Goal: Information Seeking & Learning: Compare options

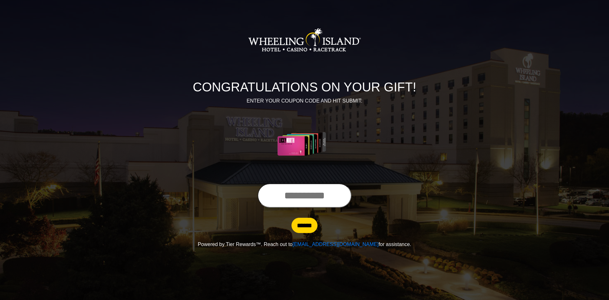
click at [309, 198] on input "text" at bounding box center [304, 195] width 94 height 24
click at [310, 224] on input "******" at bounding box center [304, 225] width 26 height 15
click at [343, 196] on input "**********" at bounding box center [304, 195] width 94 height 24
type input "*"
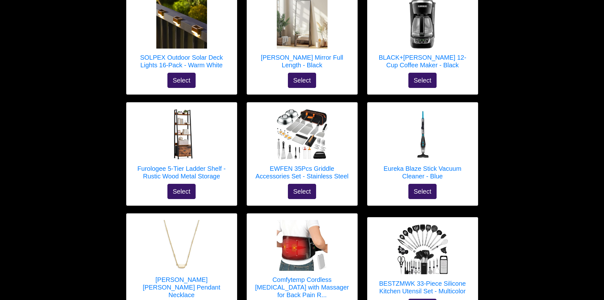
scroll to position [254, 0]
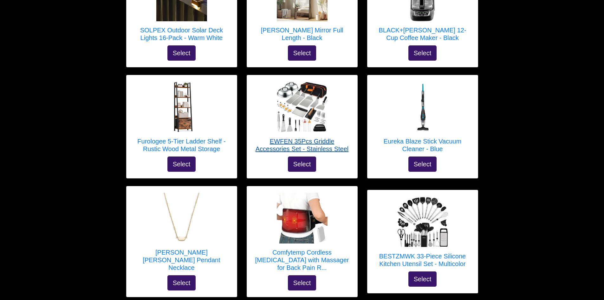
click at [310, 144] on h5 "EWFEN 35Pcs Griddle Accessories Set - Stainless Steel" at bounding box center [302, 144] width 98 height 15
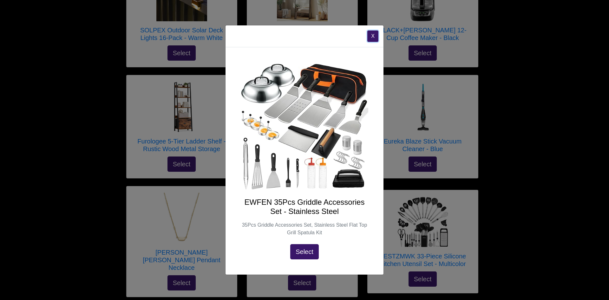
click at [374, 36] on button "X" at bounding box center [372, 35] width 11 height 11
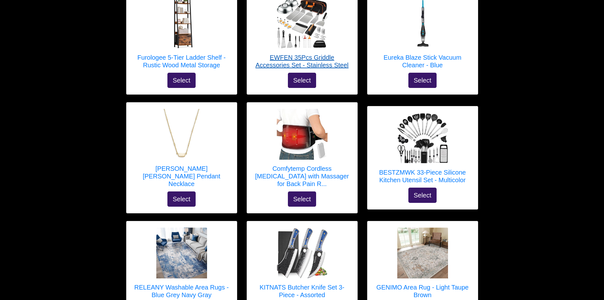
scroll to position [349, 0]
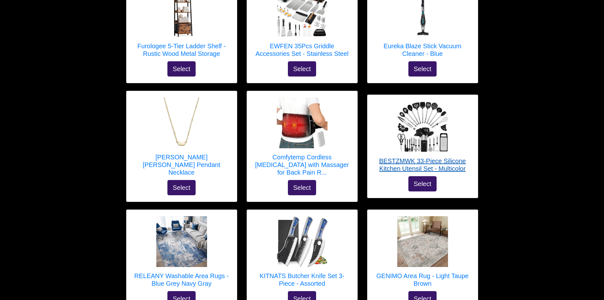
click at [391, 157] on h5 "BESTZMWK 33-Piece Silicone Kitchen Utensil Set - Multicolor" at bounding box center [423, 164] width 98 height 15
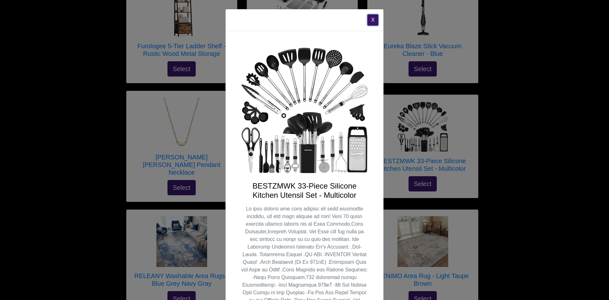
click at [372, 21] on button "X" at bounding box center [372, 19] width 11 height 11
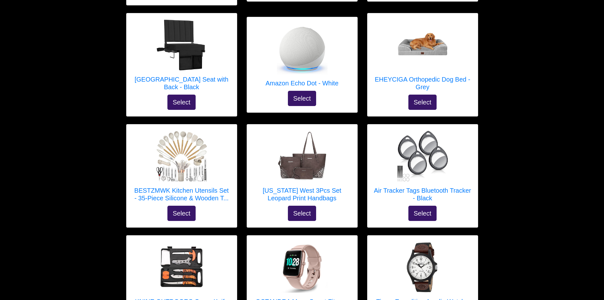
scroll to position [1142, 0]
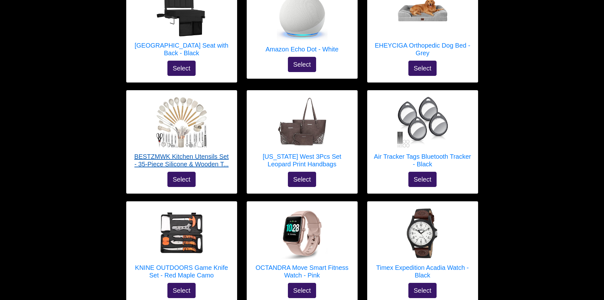
click at [190, 153] on h5 "BESTZMWK Kitchen Utensils Set - 35-Piece Silicone & Wooden T..." at bounding box center [182, 160] width 98 height 15
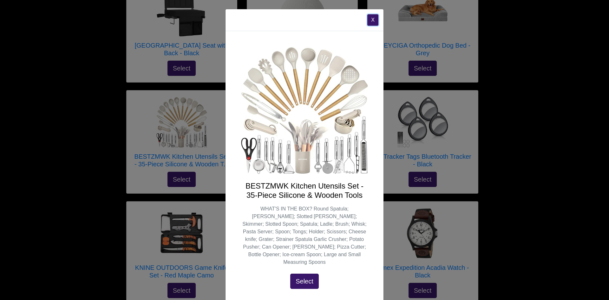
click at [368, 20] on button "X" at bounding box center [372, 19] width 11 height 11
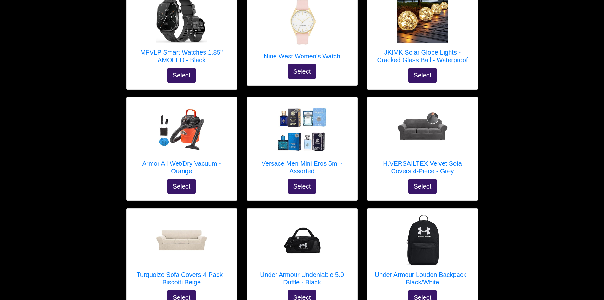
scroll to position [1490, 0]
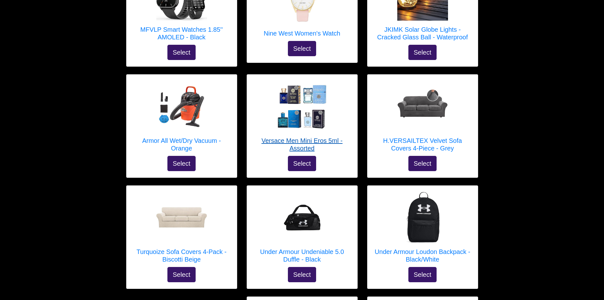
click at [303, 137] on h5 "Versace Men Mini Eros 5ml - Assorted" at bounding box center [302, 144] width 98 height 15
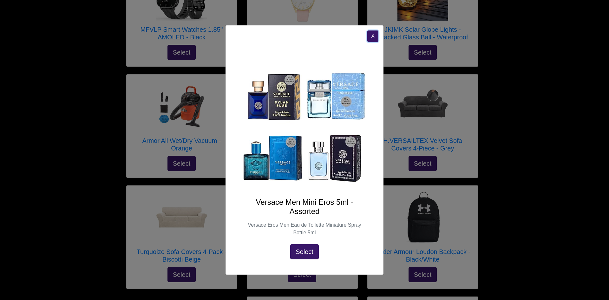
click at [373, 36] on button "X" at bounding box center [372, 35] width 11 height 11
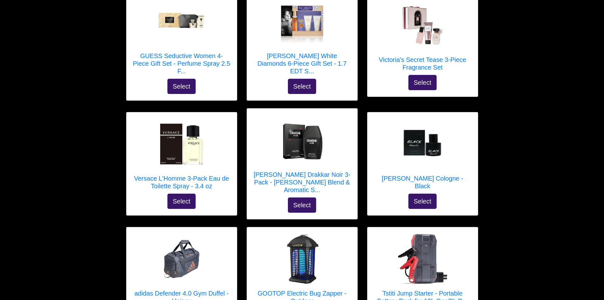
scroll to position [2695, 0]
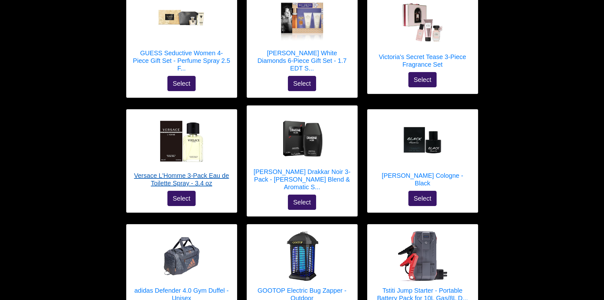
click at [195, 172] on h5 "Versace L'Homme 3-Pack Eau de Toilette Spray - 3.4 oz" at bounding box center [182, 179] width 98 height 15
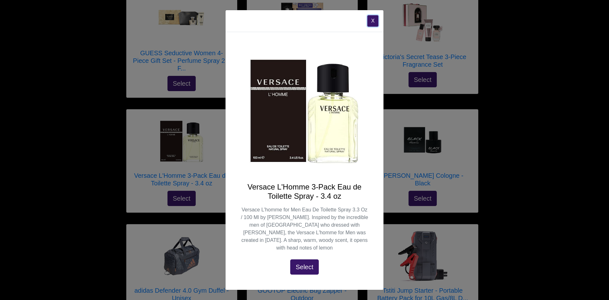
click at [372, 24] on button "X" at bounding box center [372, 20] width 11 height 11
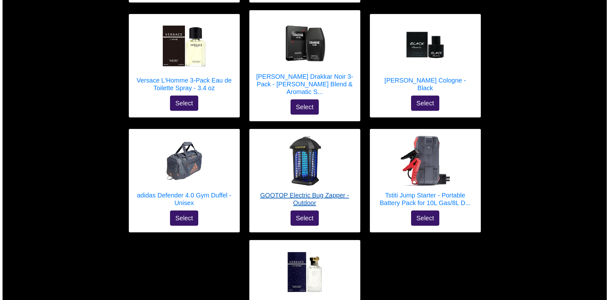
scroll to position [2822, 0]
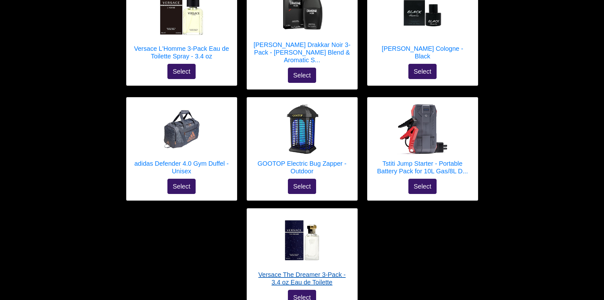
click at [295, 270] on h5 "Versace The Dreamer 3-Pack - 3.4 oz Eau de Toilette" at bounding box center [302, 277] width 98 height 15
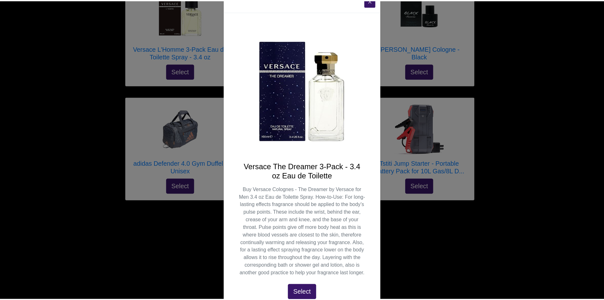
scroll to position [0, 0]
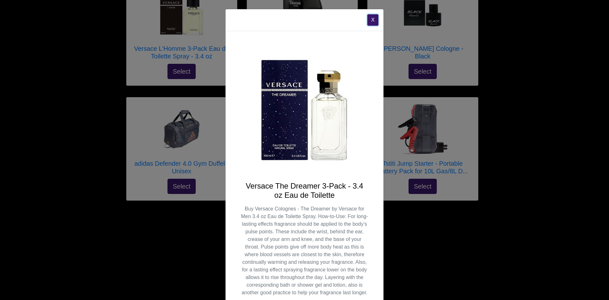
click at [369, 18] on button "X" at bounding box center [372, 19] width 11 height 11
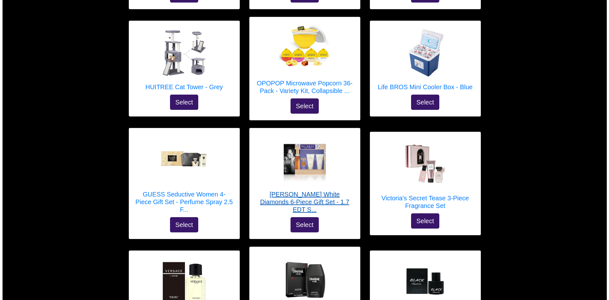
scroll to position [2537, 0]
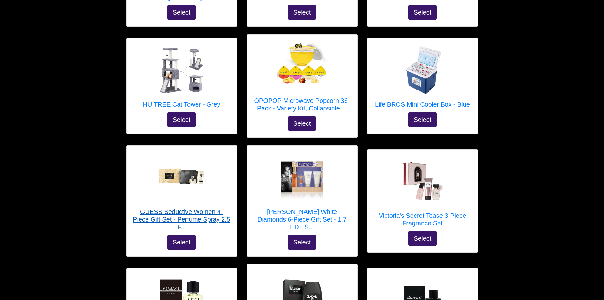
click at [205, 208] on h5 "GUESS Seductive Women 4-Piece Gift Set - Perfume Spray 2.5 F..." at bounding box center [182, 219] width 98 height 23
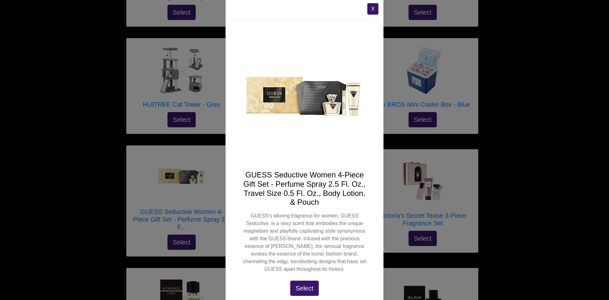
scroll to position [0, 0]
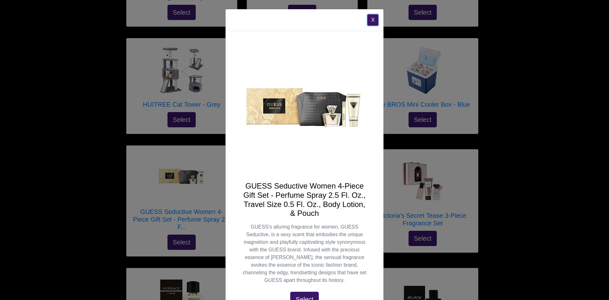
click at [368, 19] on button "X" at bounding box center [372, 19] width 11 height 11
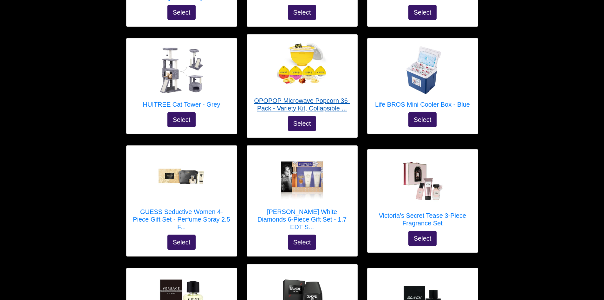
click at [308, 97] on h5 "OPOPOP Microwave Popcorn 36-Pack - Variety Kit, Collapsible ..." at bounding box center [302, 104] width 98 height 15
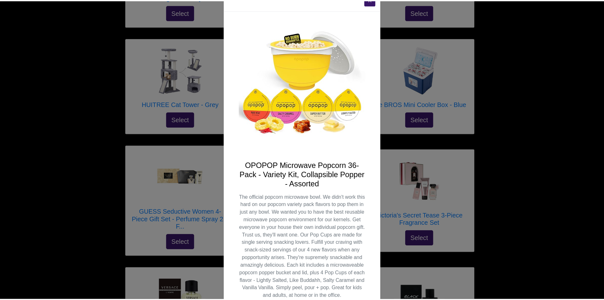
scroll to position [4, 0]
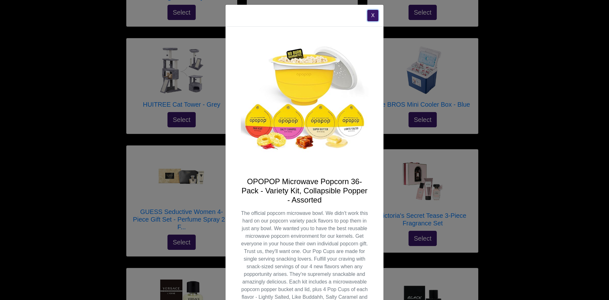
click at [370, 14] on button "X" at bounding box center [372, 15] width 11 height 11
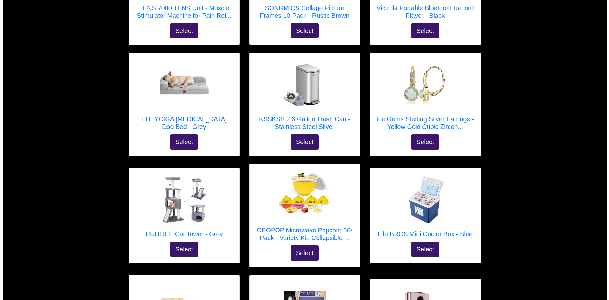
scroll to position [2378, 0]
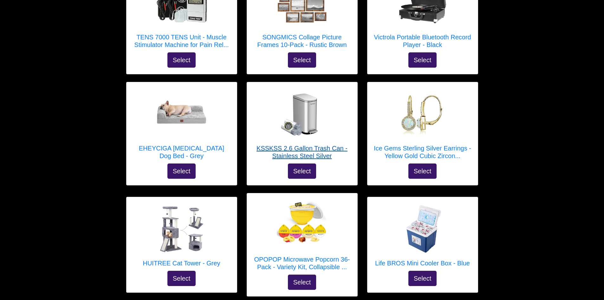
click at [314, 144] on h5 "KSSKSS 2.6 Gallon Trash Can - Stainless Steel Silver" at bounding box center [302, 151] width 98 height 15
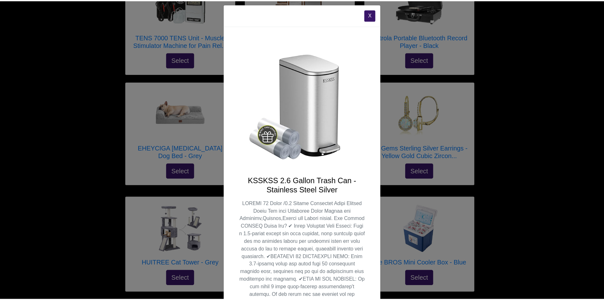
scroll to position [0, 0]
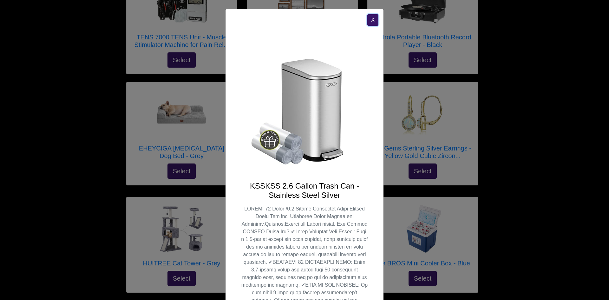
click at [368, 18] on button "X" at bounding box center [372, 19] width 11 height 11
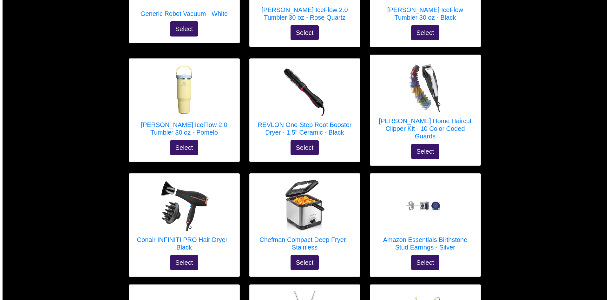
scroll to position [1839, 0]
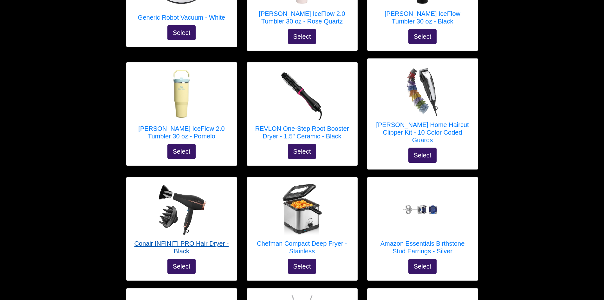
click at [186, 239] on h5 "Conair INFINITI PRO Hair Dryer - Black" at bounding box center [182, 246] width 98 height 15
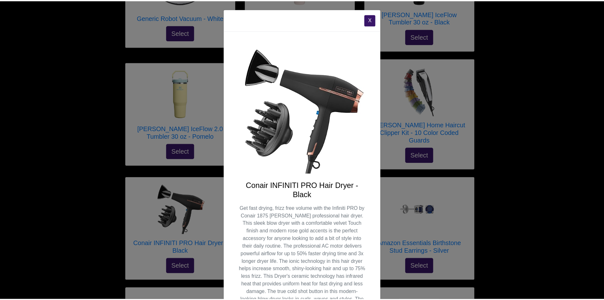
scroll to position [0, 0]
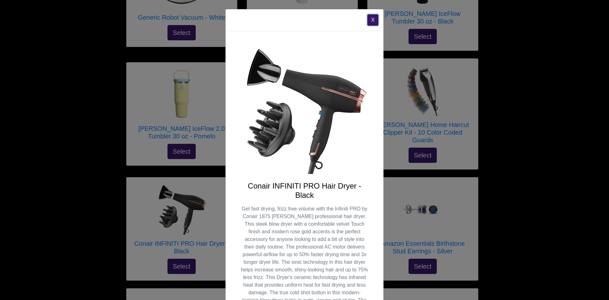
click at [369, 20] on button "X" at bounding box center [372, 19] width 11 height 11
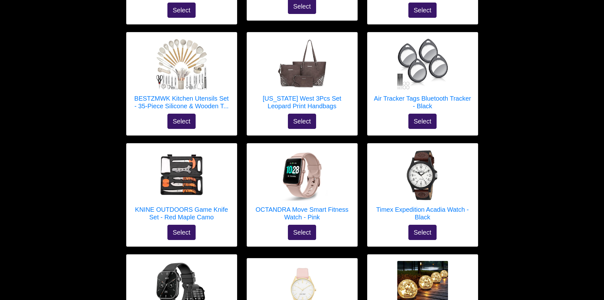
scroll to position [1078, 0]
